Goal: Transaction & Acquisition: Purchase product/service

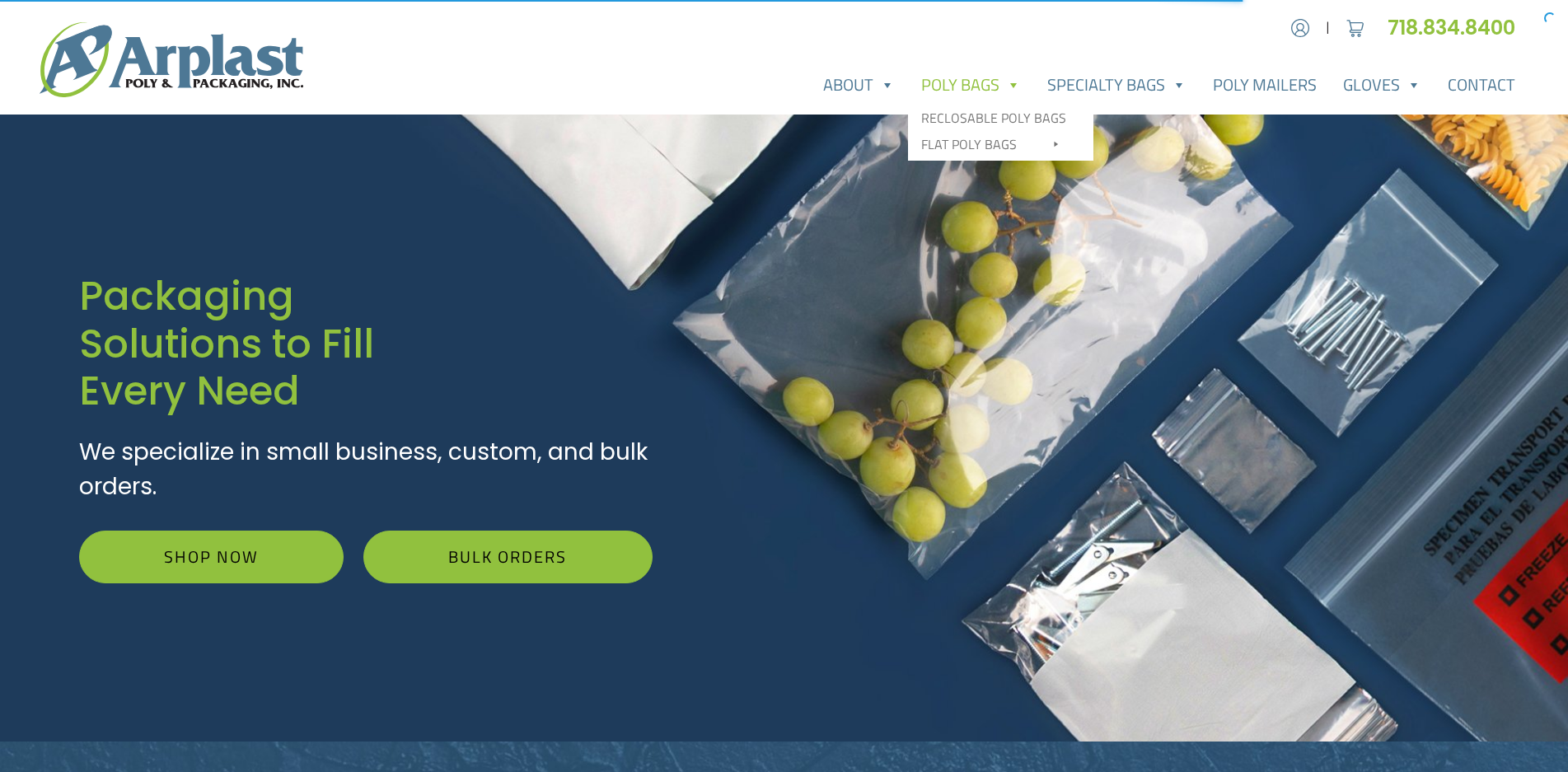
click at [963, 86] on link "Poly Bags" at bounding box center [971, 85] width 126 height 33
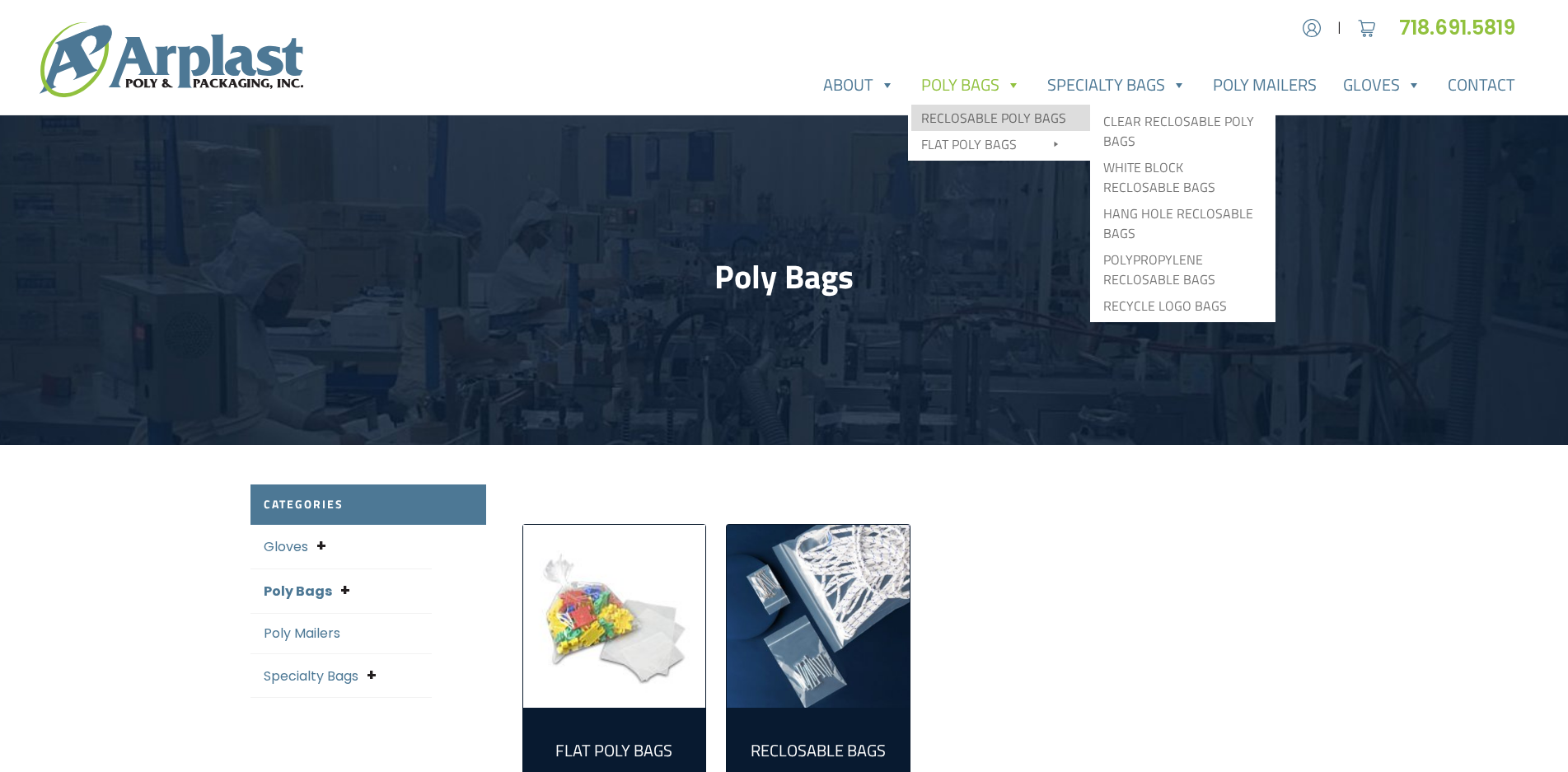
click at [977, 119] on link "Reclosable Poly Bags" at bounding box center [1000, 117] width 178 height 26
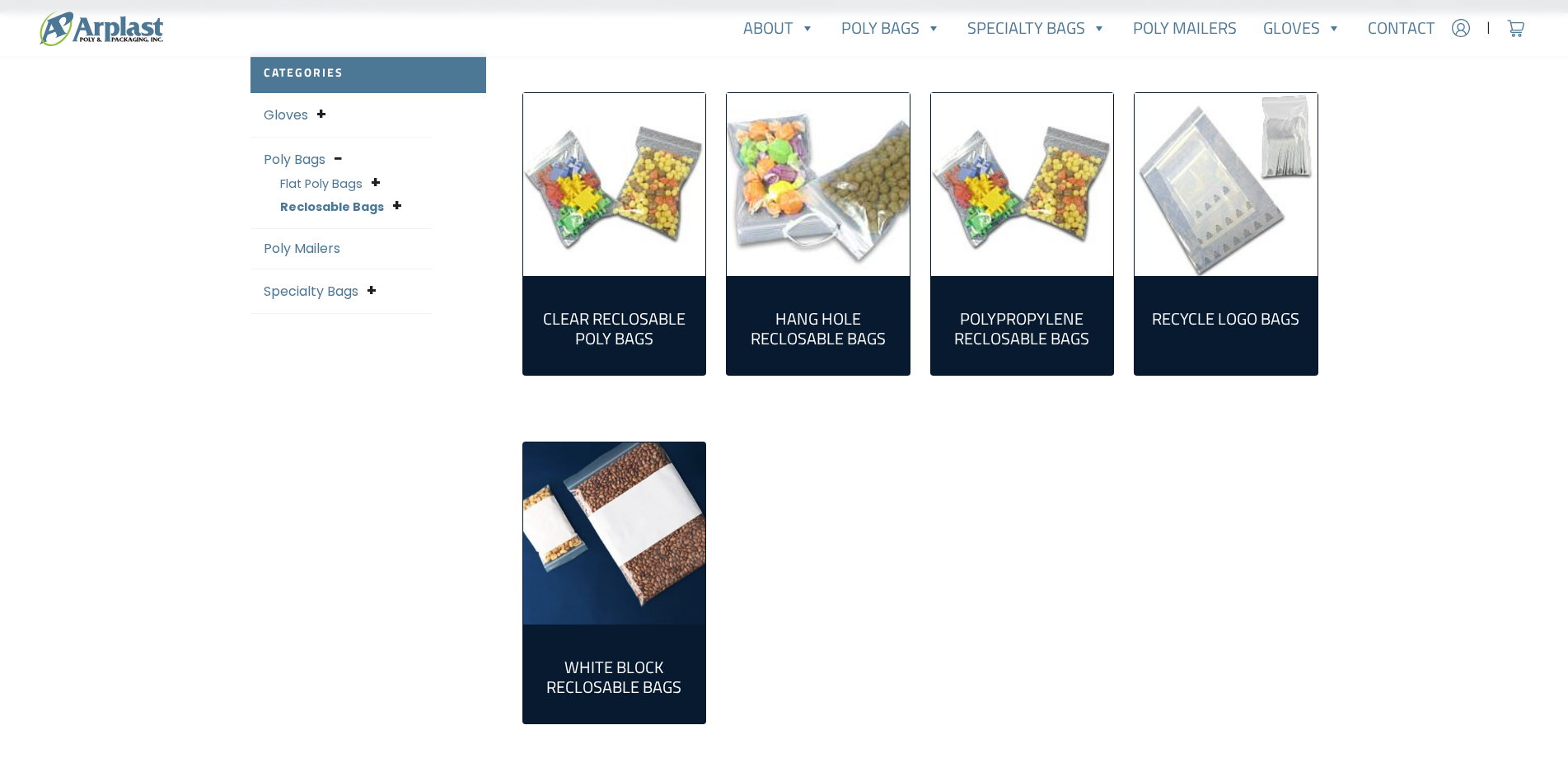
scroll to position [329, 0]
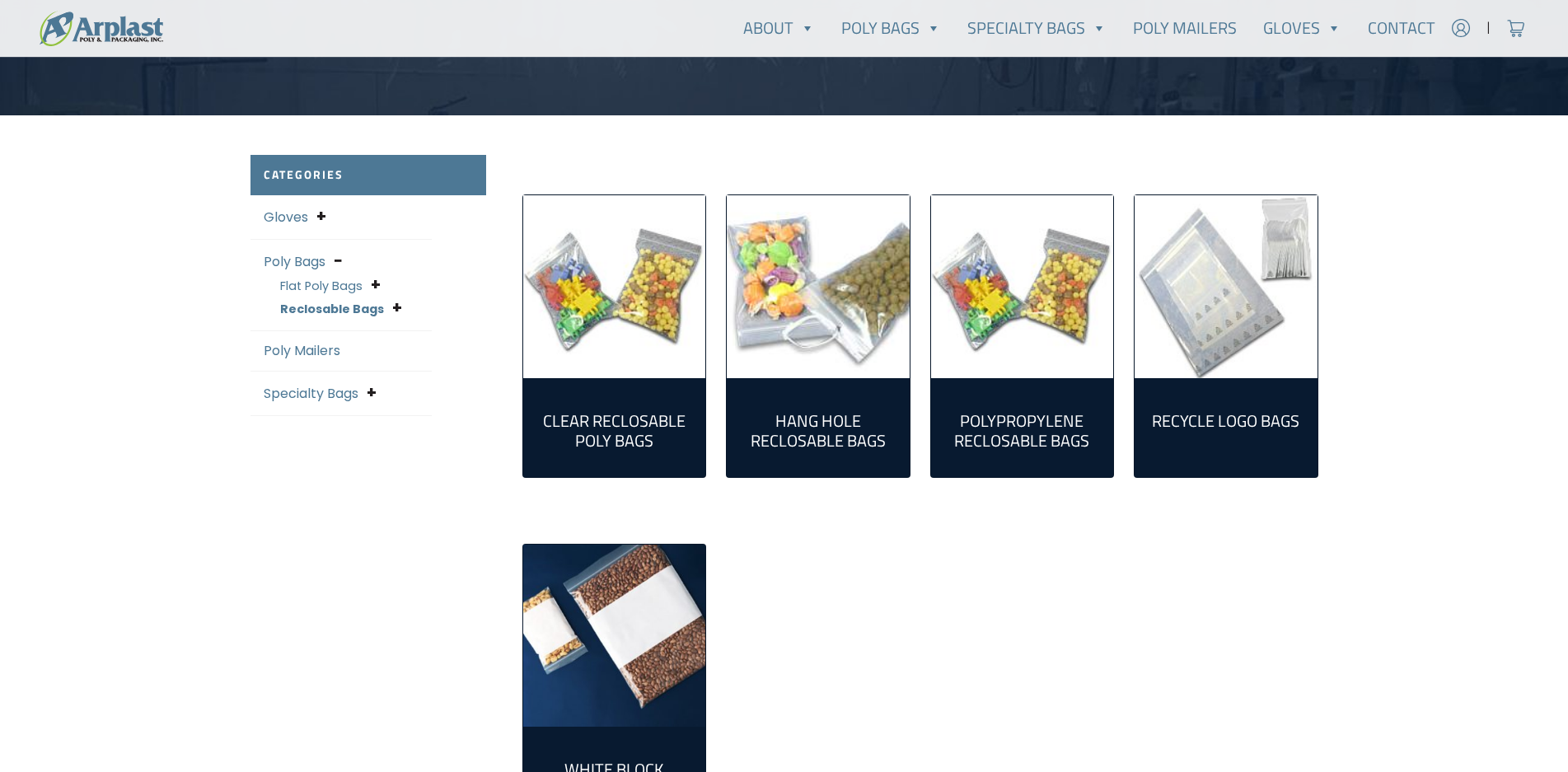
click at [273, 258] on link "Poly Bags" at bounding box center [295, 262] width 62 height 19
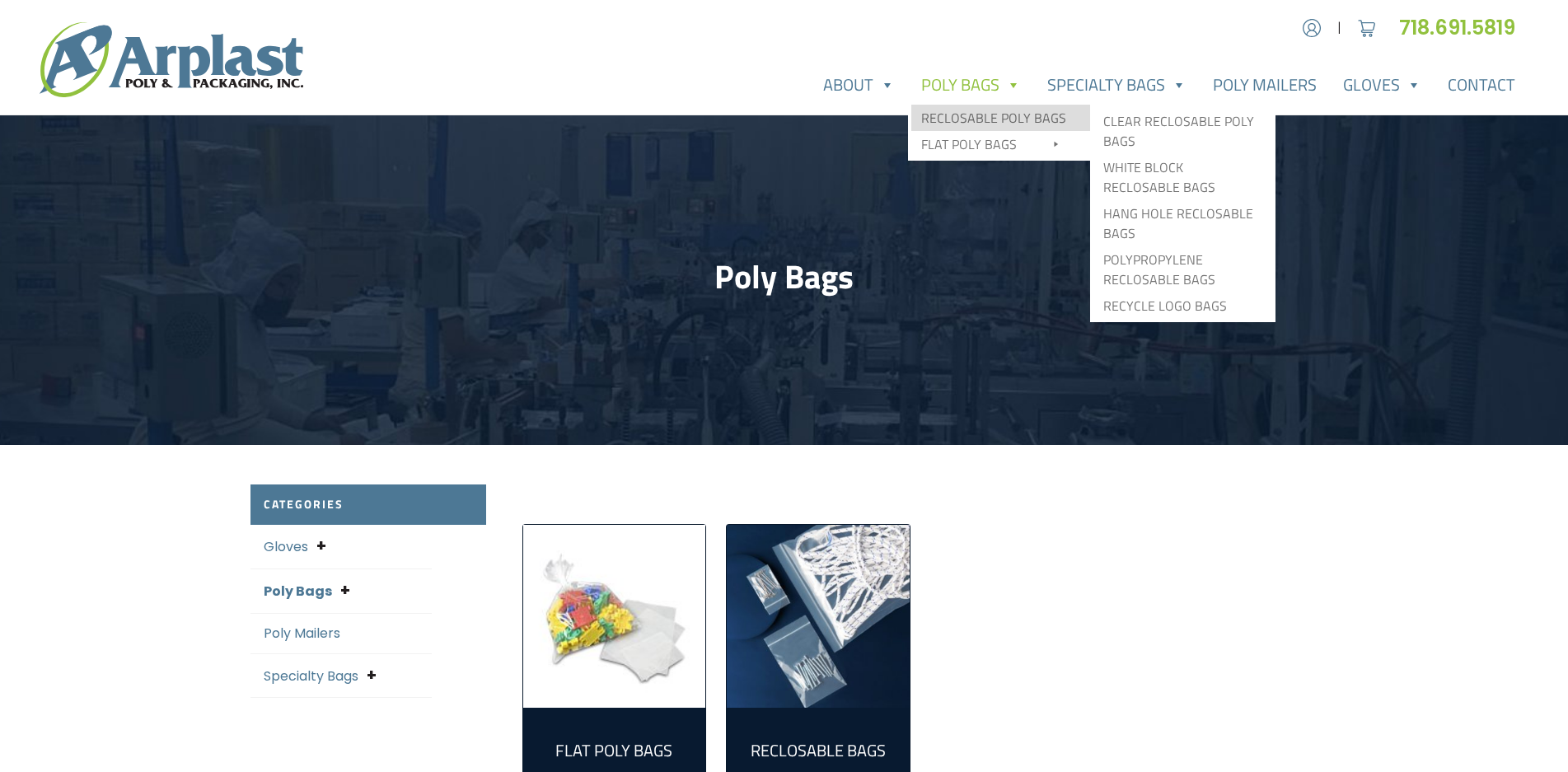
click at [975, 106] on link "Reclosable Poly Bags" at bounding box center [1000, 117] width 178 height 26
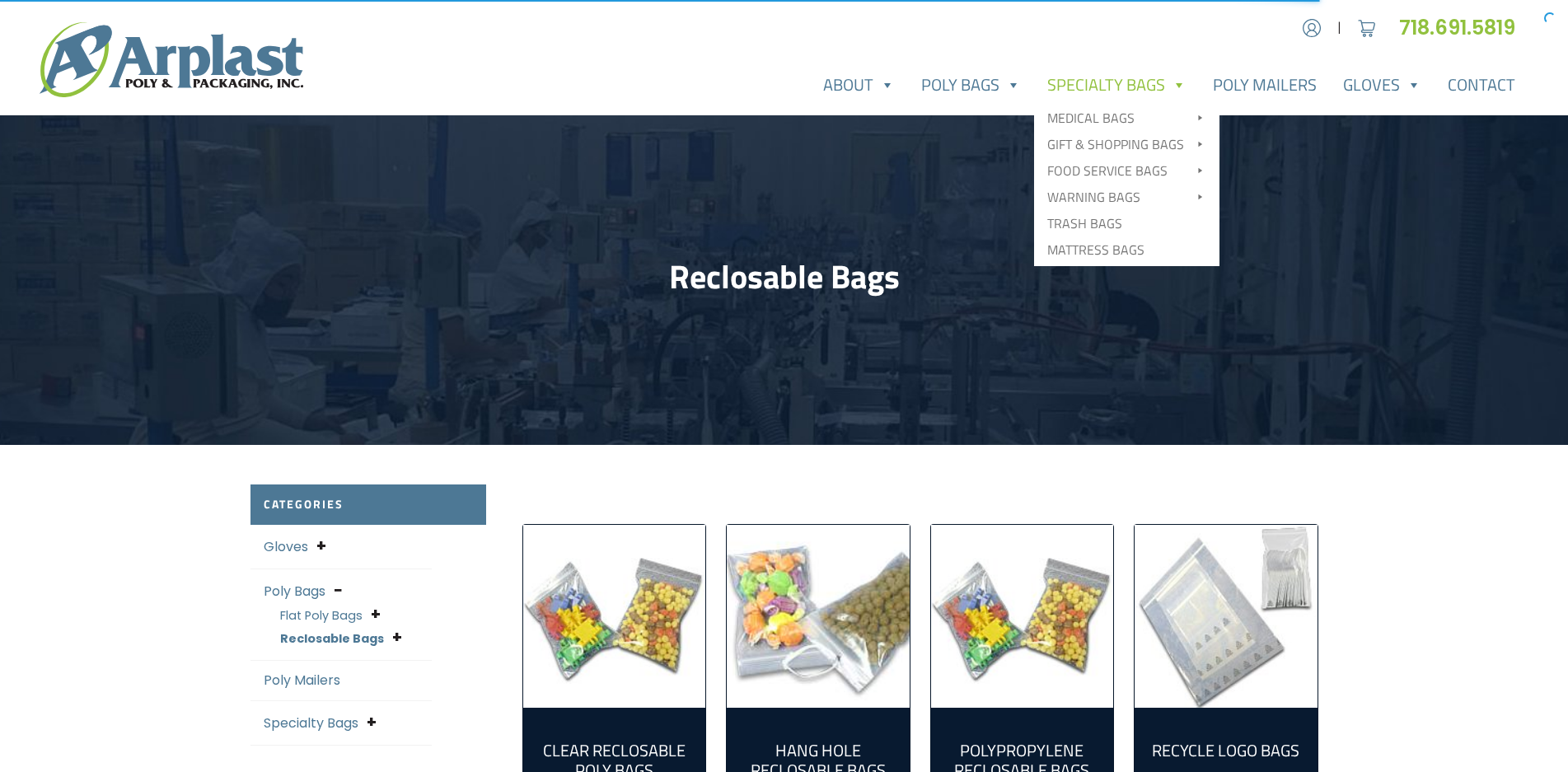
click at [1170, 76] on link "Specialty Bags" at bounding box center [1116, 85] width 166 height 33
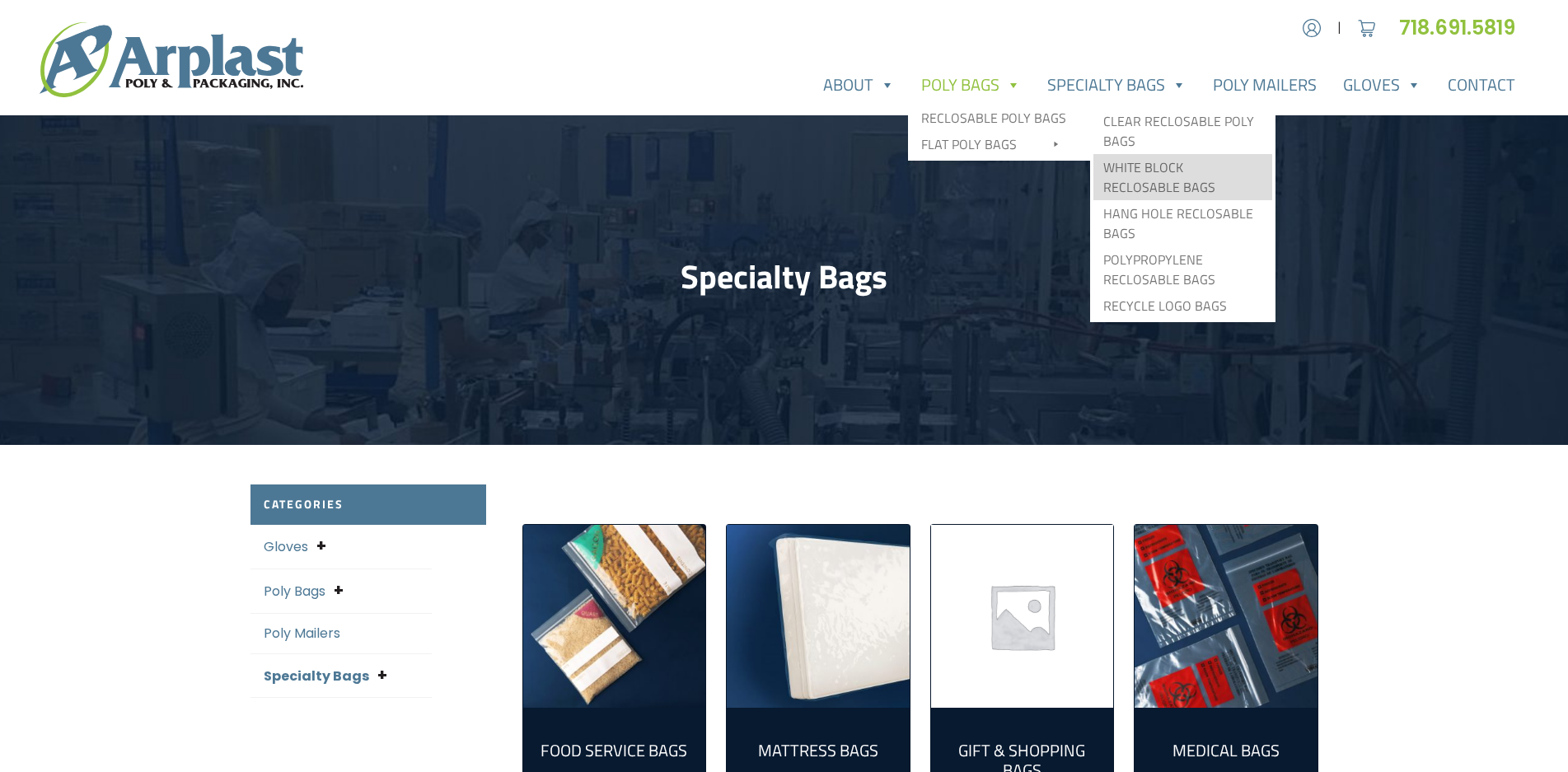
click at [1134, 162] on link "White Block Reclosable Bags" at bounding box center [1182, 177] width 178 height 46
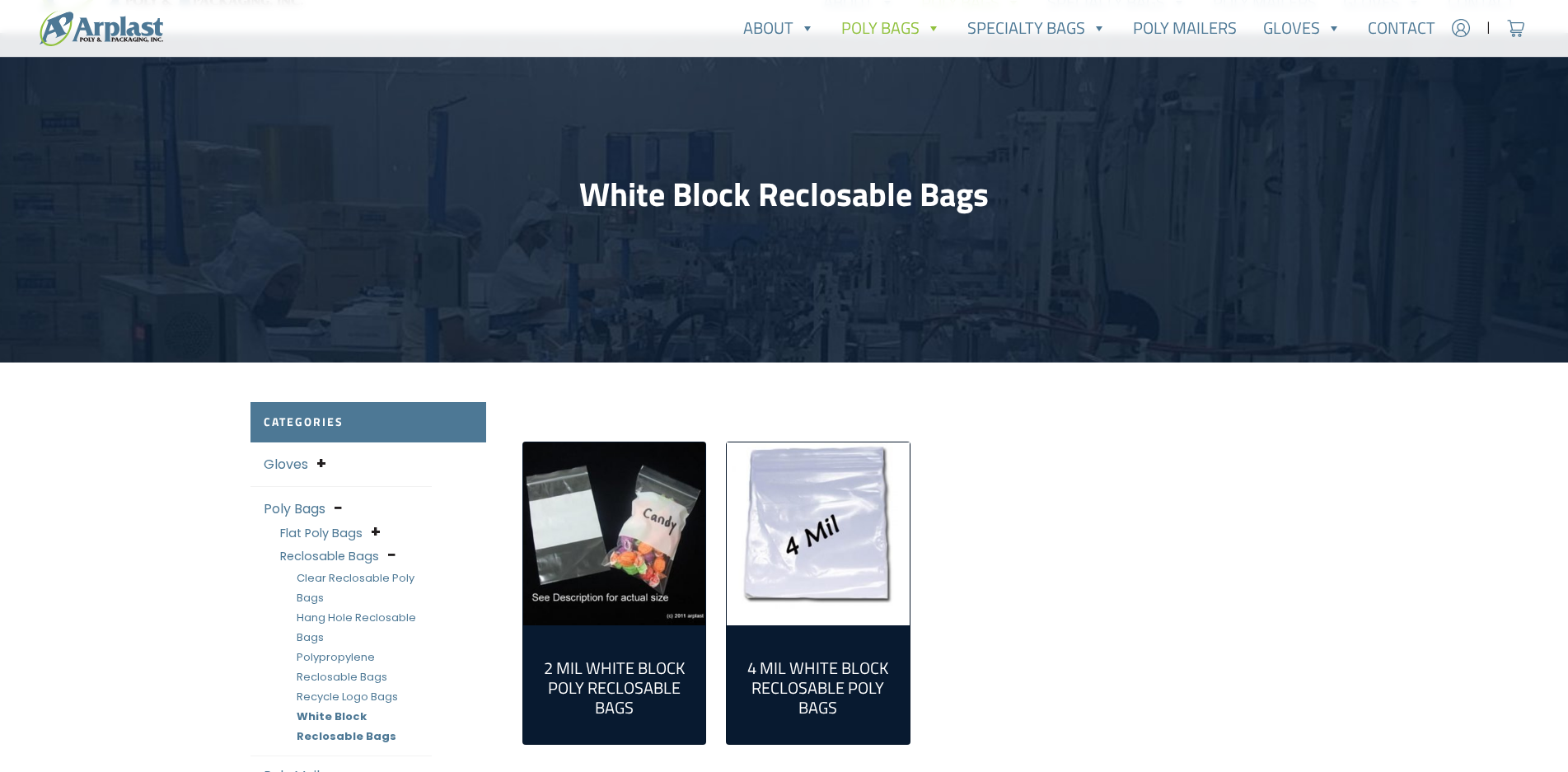
scroll to position [165, 0]
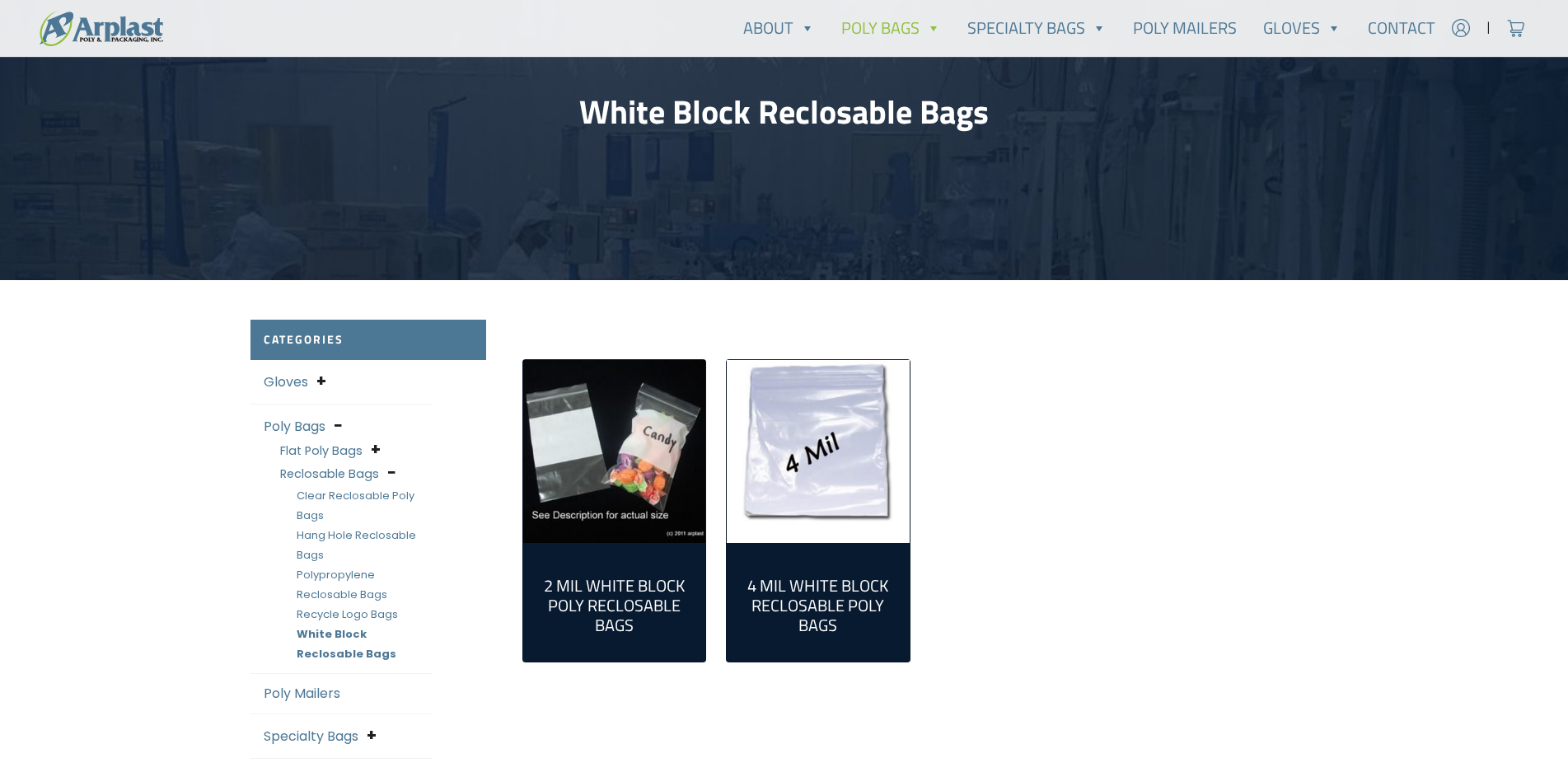
click at [843, 490] on img "Visit product category 4 Mil White Block Reclosable Poly Bags" at bounding box center [818, 450] width 183 height 183
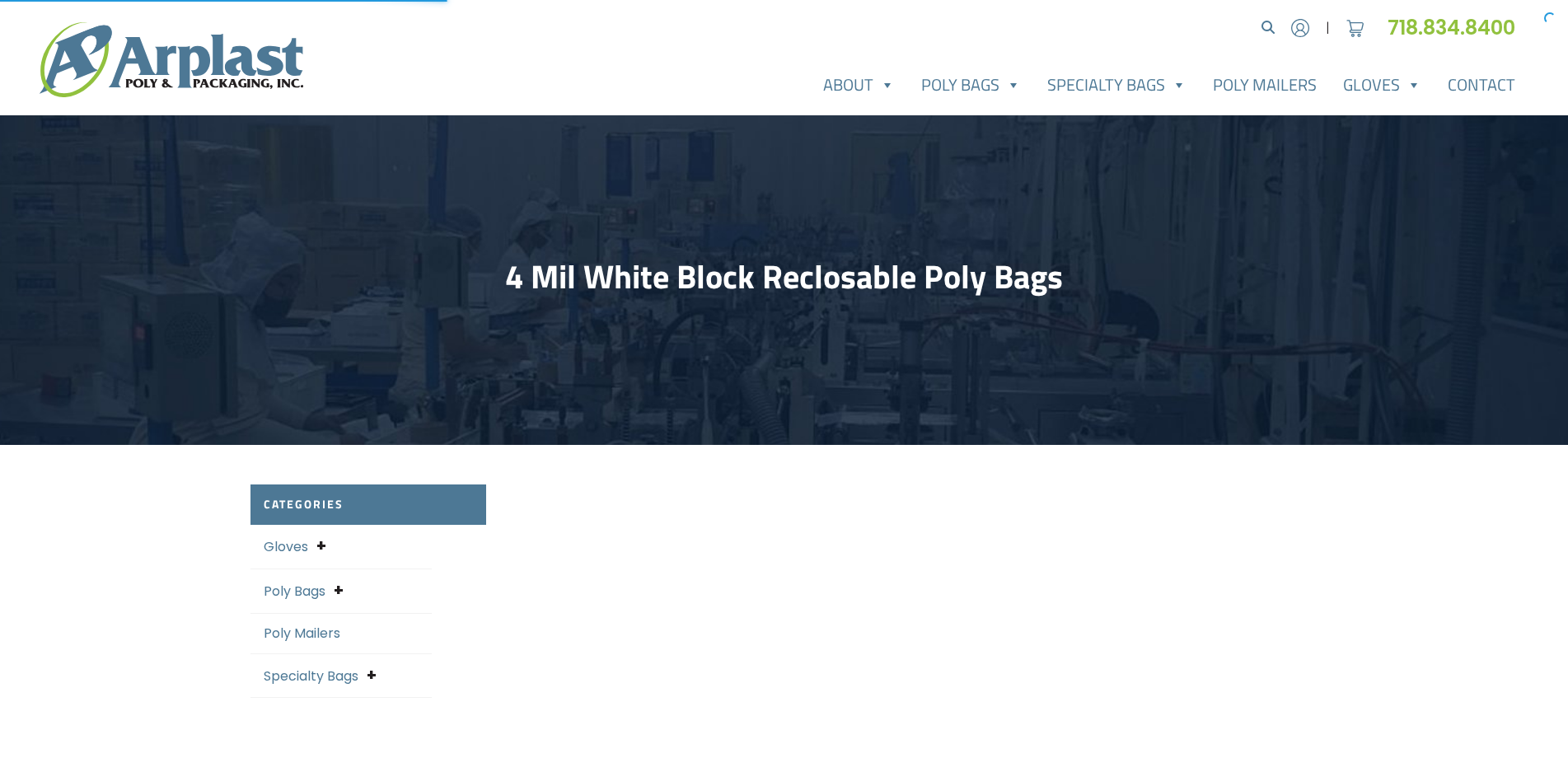
select select "25"
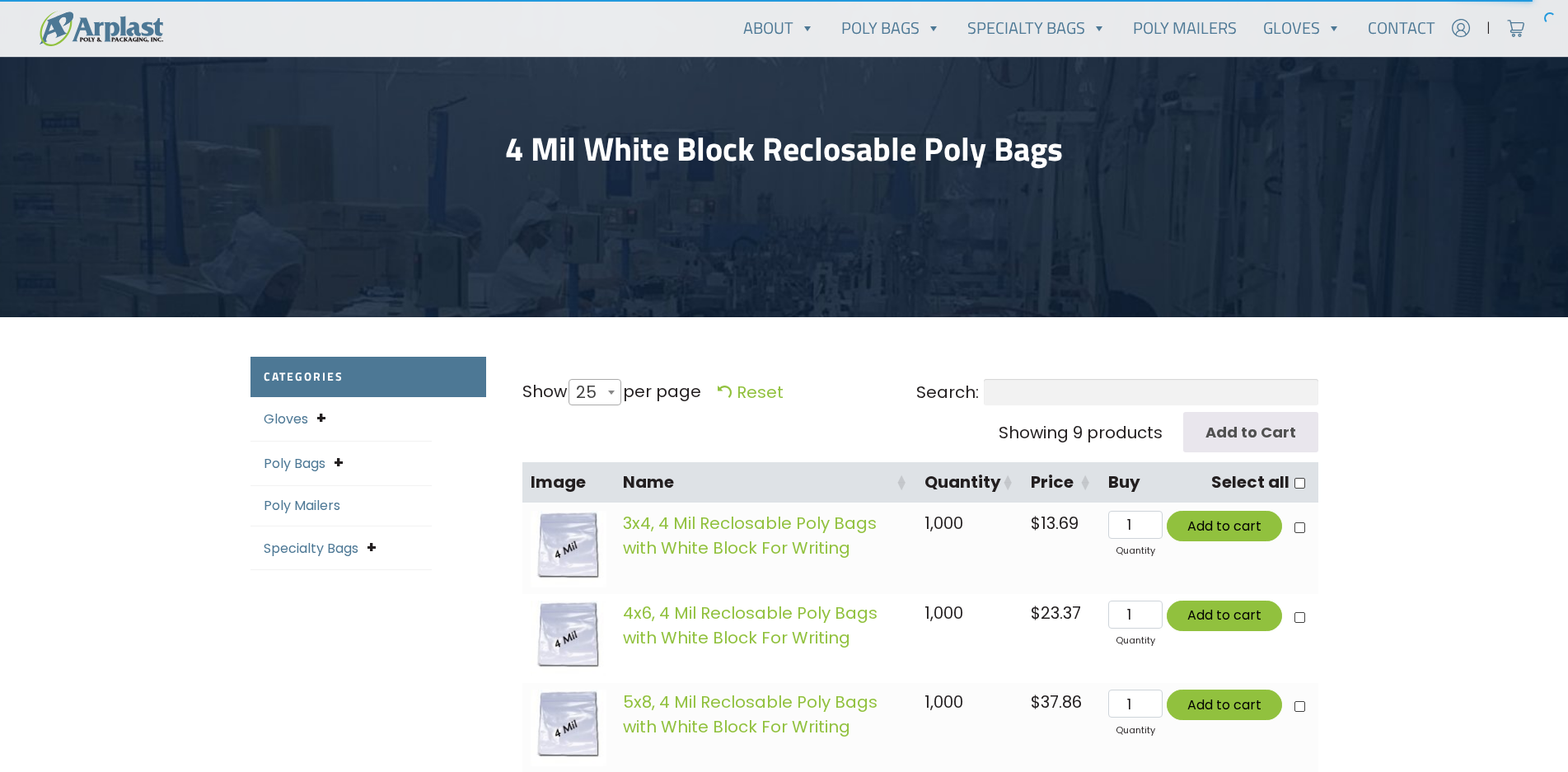
scroll to position [165, 0]
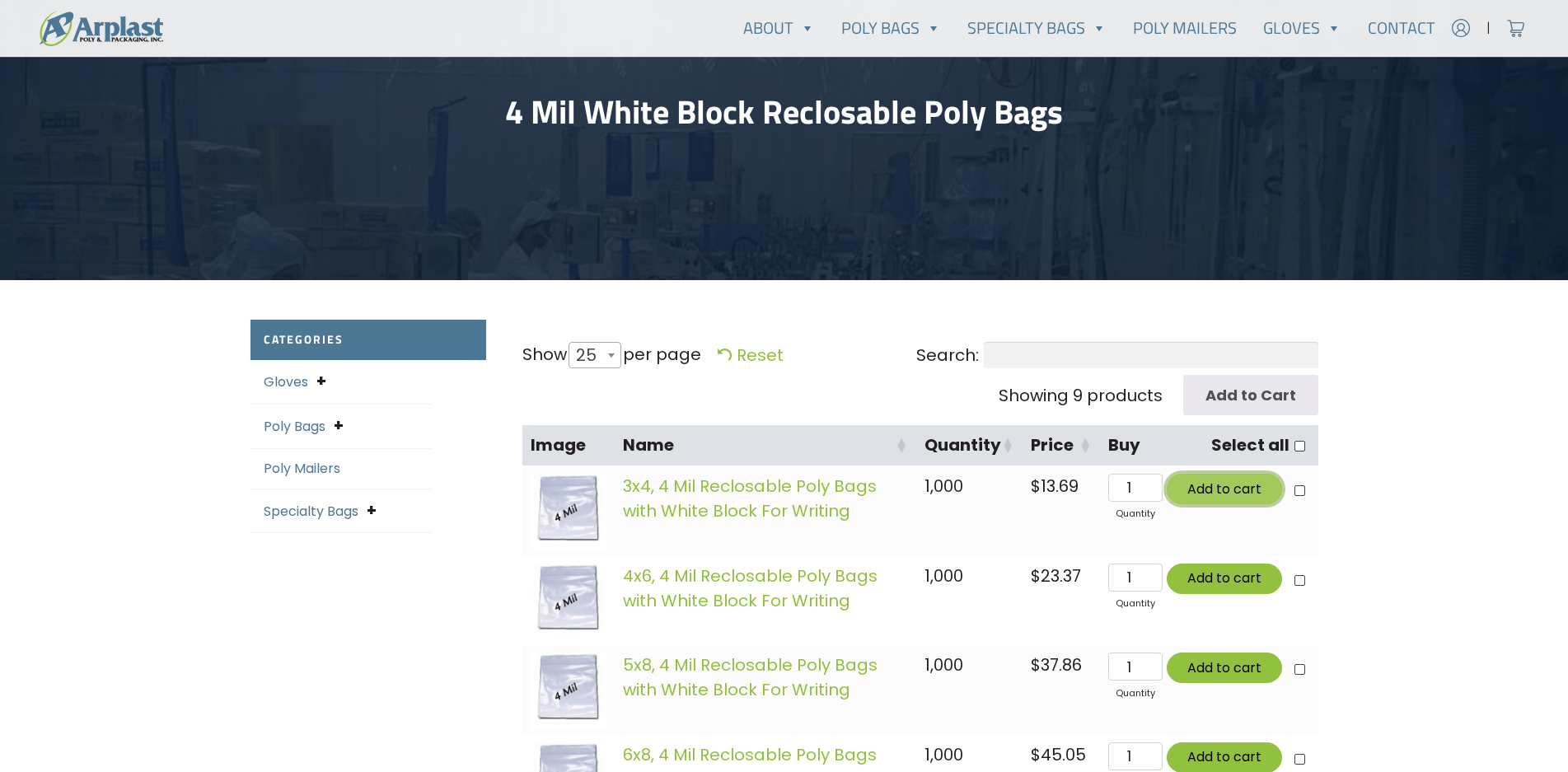
click at [1234, 487] on button "Add to cart" at bounding box center [1224, 488] width 115 height 30
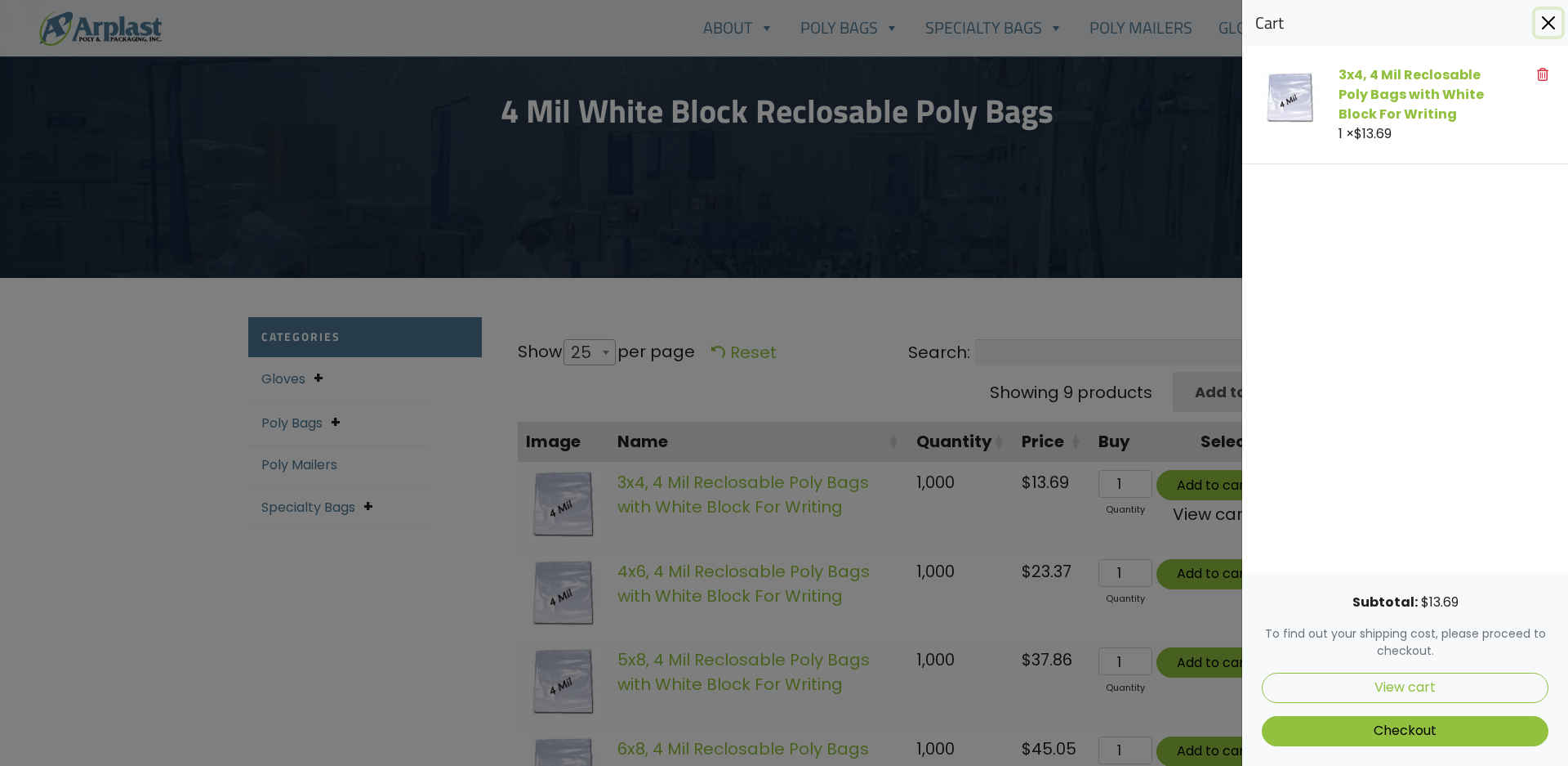
click at [1551, 15] on button "Close" at bounding box center [1548, 22] width 26 height 26
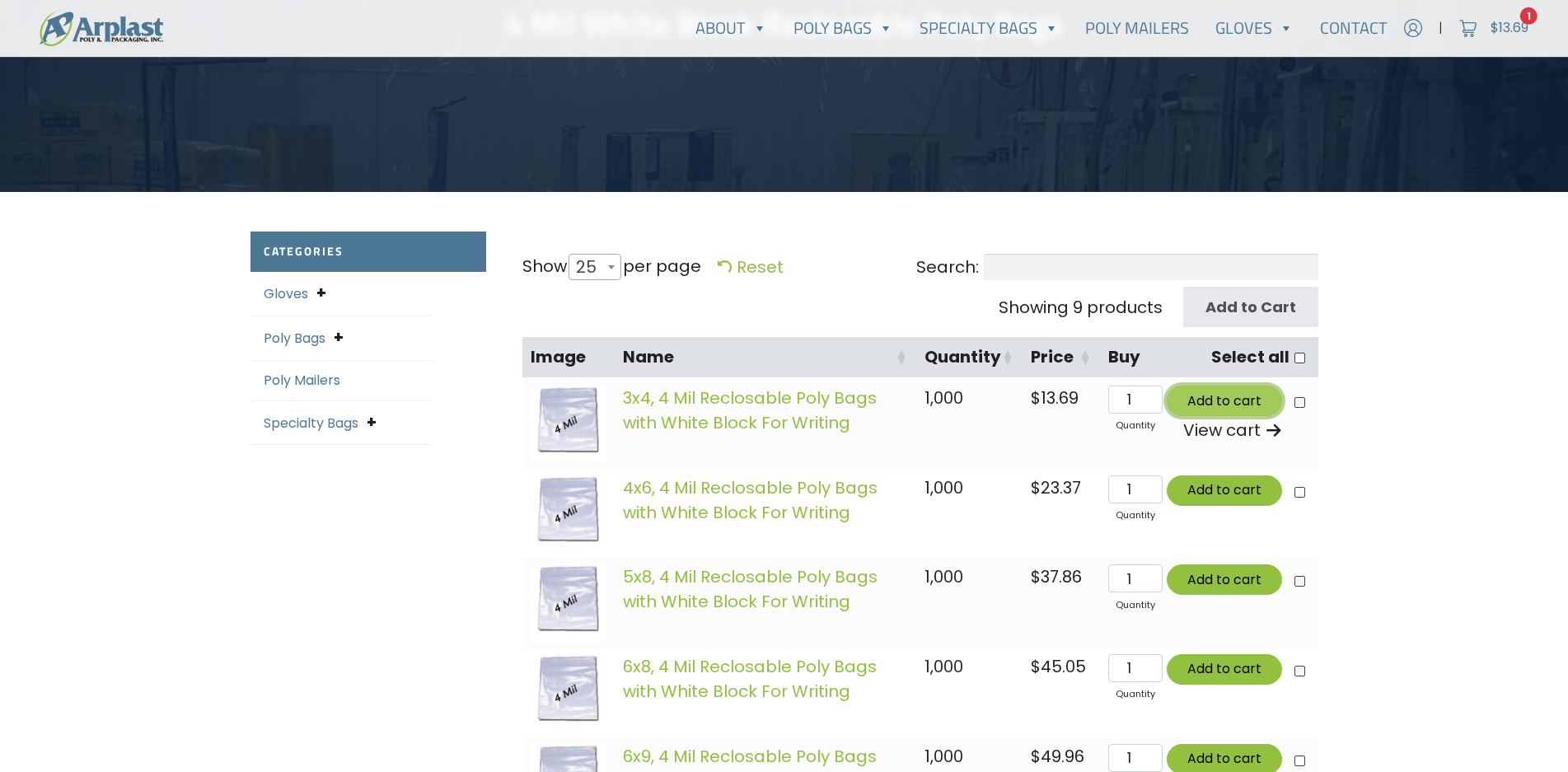
scroll to position [247, 0]
